Goal: Leave review/rating: Leave review/rating

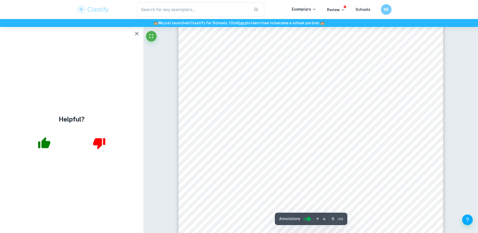
scroll to position [1770, 0]
type input "7"
